Goal: Check status: Check status

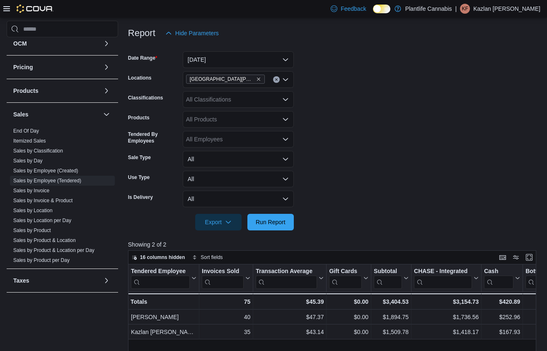
scroll to position [91, 0]
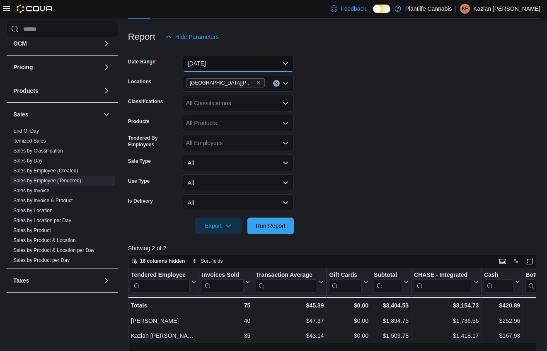
drag, startPoint x: 244, startPoint y: 64, endPoint x: 244, endPoint y: 70, distance: 5.8
click at [244, 64] on button "[DATE]" at bounding box center [238, 63] width 111 height 17
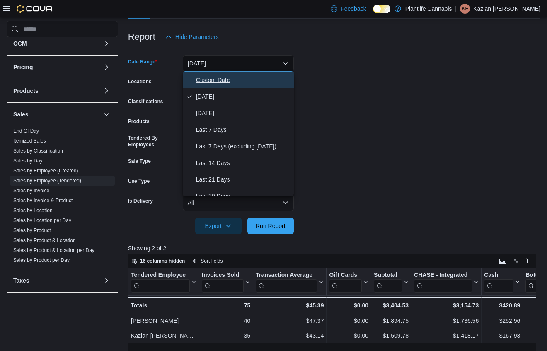
click at [242, 80] on span "Custom Date" at bounding box center [243, 80] width 94 height 10
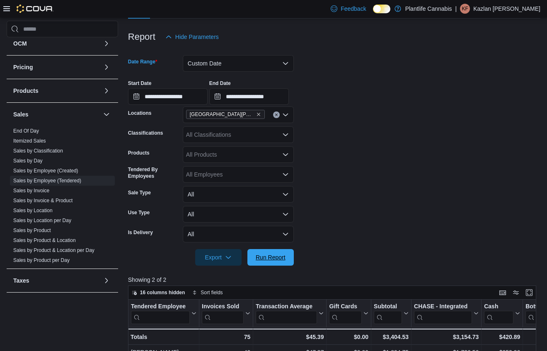
drag, startPoint x: 279, startPoint y: 252, endPoint x: 348, endPoint y: 227, distance: 73.8
click at [279, 252] on span "Run Report" at bounding box center [270, 257] width 36 height 17
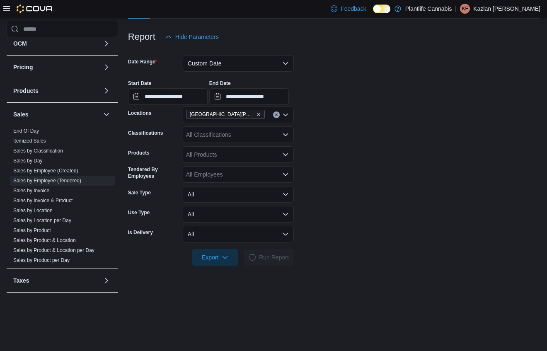
click at [348, 226] on form "**********" at bounding box center [334, 155] width 412 height 220
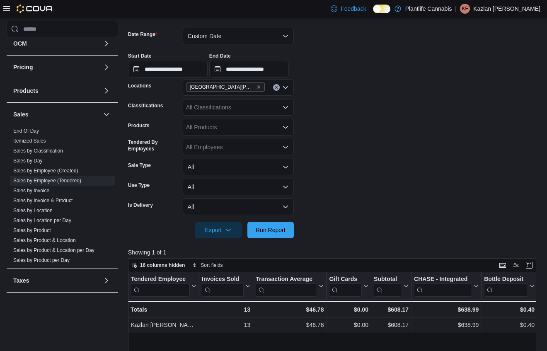
scroll to position [126, 0]
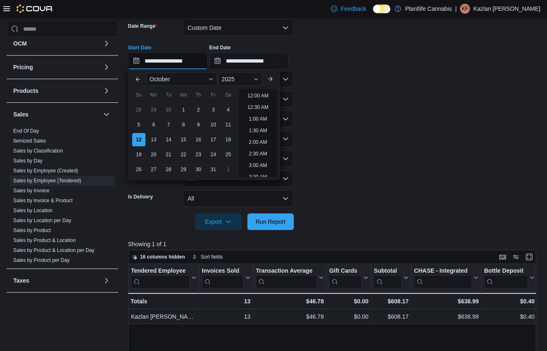
click at [200, 60] on input "**********" at bounding box center [168, 61] width 80 height 17
drag, startPoint x: 263, startPoint y: 125, endPoint x: 270, endPoint y: 76, distance: 49.3
click at [263, 125] on li "8:00 PM" at bounding box center [257, 128] width 25 height 10
type input "**********"
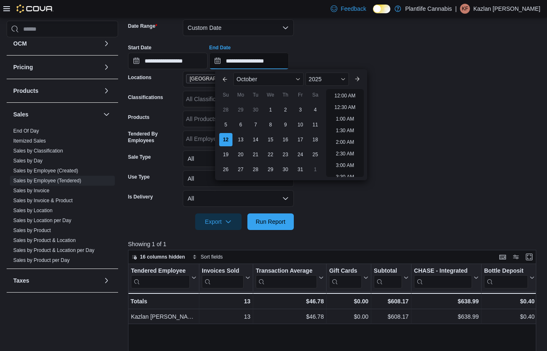
click at [274, 62] on input "**********" at bounding box center [249, 61] width 80 height 17
drag, startPoint x: 345, startPoint y: 133, endPoint x: 341, endPoint y: 150, distance: 16.7
click at [345, 133] on li "10:00 PM" at bounding box center [345, 135] width 28 height 10
type input "**********"
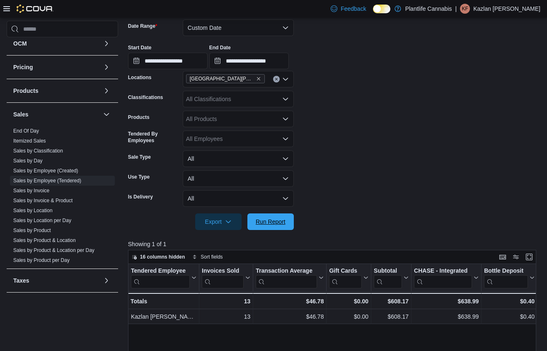
drag, startPoint x: 285, startPoint y: 215, endPoint x: 316, endPoint y: 204, distance: 32.8
click at [285, 215] on span "Run Report" at bounding box center [270, 221] width 36 height 17
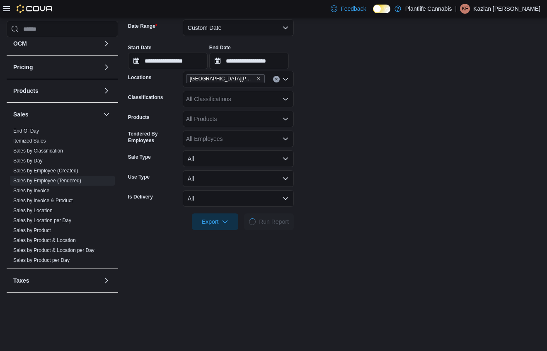
click at [316, 203] on form "**********" at bounding box center [334, 120] width 412 height 220
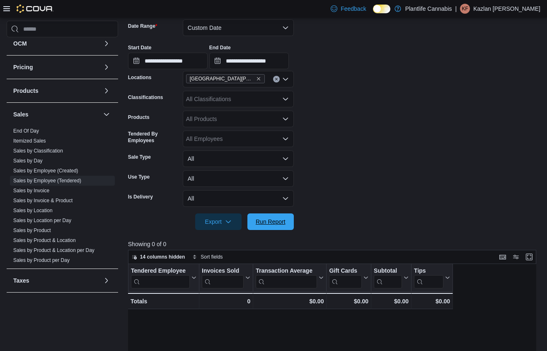
drag, startPoint x: 270, startPoint y: 222, endPoint x: 329, endPoint y: 193, distance: 65.6
click at [270, 222] on span "Run Report" at bounding box center [271, 221] width 30 height 8
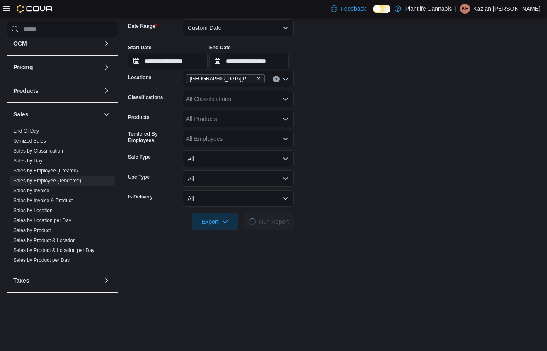
click at [329, 193] on form "**********" at bounding box center [334, 120] width 412 height 220
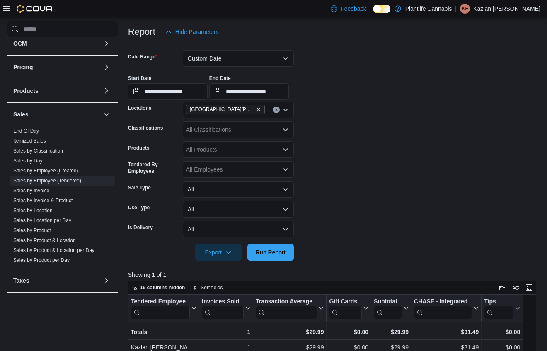
scroll to position [95, 0]
click at [206, 56] on button "Custom Date" at bounding box center [238, 59] width 111 height 17
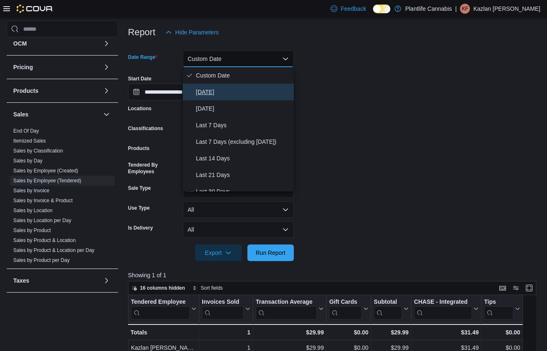
drag, startPoint x: 240, startPoint y: 92, endPoint x: 297, endPoint y: 129, distance: 68.2
click at [240, 91] on span "[DATE]" at bounding box center [243, 92] width 94 height 10
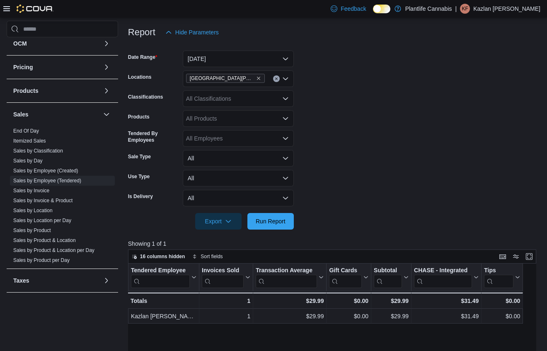
drag, startPoint x: 343, startPoint y: 139, endPoint x: 338, endPoint y: 147, distance: 9.0
click at [343, 139] on form "Date Range [DATE] Locations [GEOGRAPHIC_DATA][PERSON_NAME] Ridge Classification…" at bounding box center [334, 135] width 412 height 189
drag, startPoint x: 282, startPoint y: 222, endPoint x: 347, endPoint y: 169, distance: 83.6
click at [283, 222] on span "Run Report" at bounding box center [271, 221] width 30 height 8
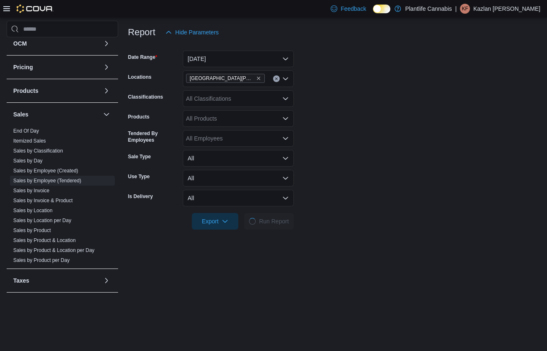
click at [347, 169] on form "Date Range [DATE] Locations [GEOGRAPHIC_DATA][PERSON_NAME] Ridge Classification…" at bounding box center [334, 135] width 412 height 189
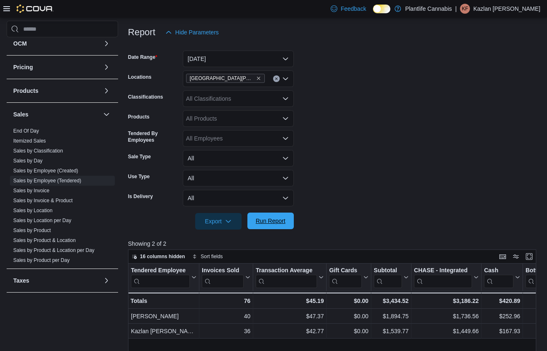
click at [281, 221] on span "Run Report" at bounding box center [271, 221] width 30 height 8
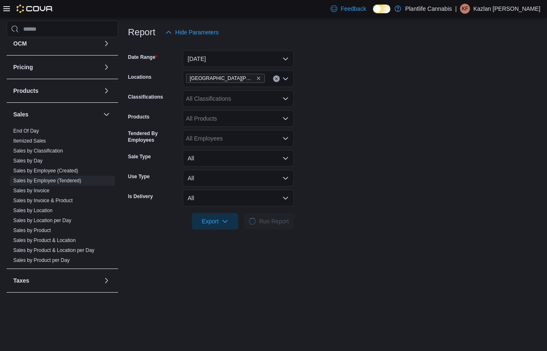
click at [346, 210] on div at bounding box center [334, 209] width 412 height 7
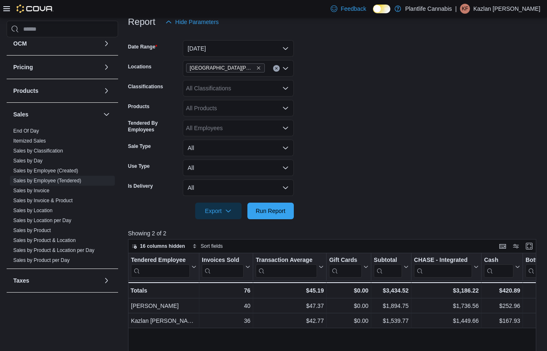
scroll to position [106, 0]
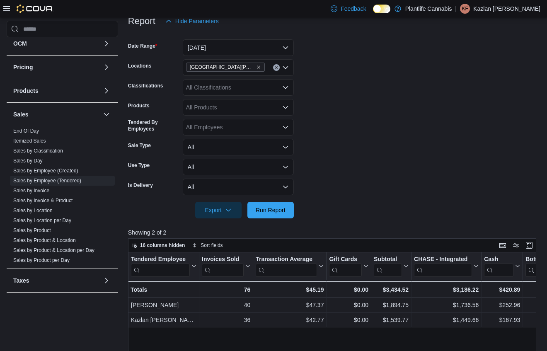
click at [338, 144] on form "Date Range [DATE] Locations [GEOGRAPHIC_DATA][PERSON_NAME] Ridge Classification…" at bounding box center [334, 123] width 412 height 189
click at [280, 209] on span "Run Report" at bounding box center [271, 209] width 30 height 8
click at [332, 185] on form "Date Range [DATE] Locations [GEOGRAPHIC_DATA][PERSON_NAME] Ridge Classification…" at bounding box center [334, 123] width 412 height 189
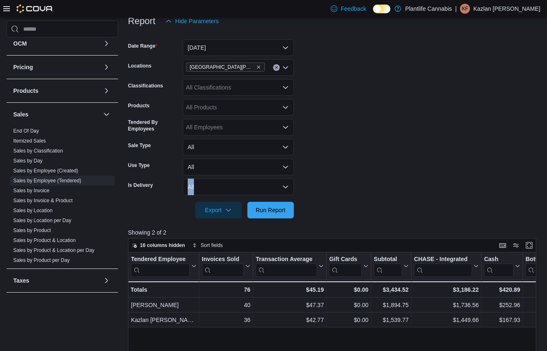
click at [332, 185] on form "Date Range [DATE] Locations [GEOGRAPHIC_DATA][PERSON_NAME] Ridge Classification…" at bounding box center [334, 123] width 412 height 189
click at [347, 85] on form "Date Range [DATE] Locations [GEOGRAPHIC_DATA][PERSON_NAME] Ridge Classification…" at bounding box center [334, 123] width 412 height 189
